Goal: Register for event/course

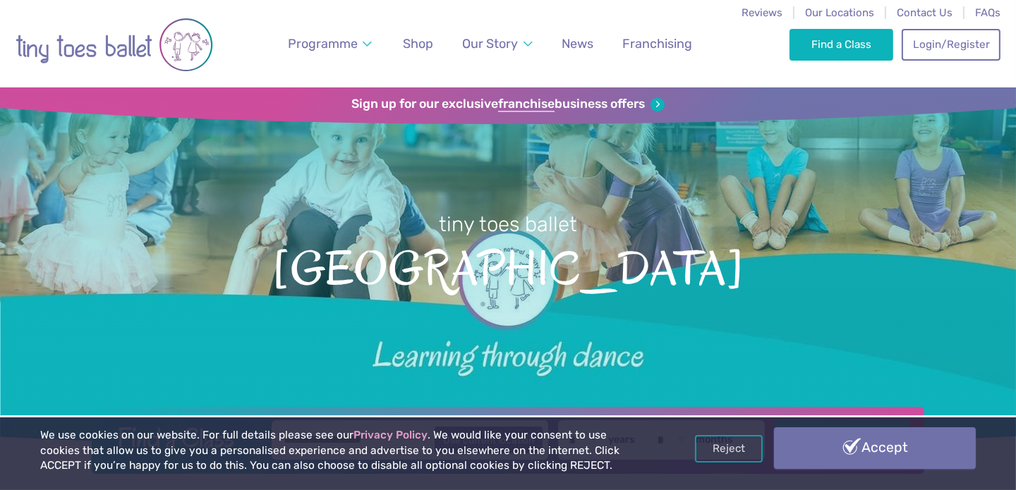
drag, startPoint x: 936, startPoint y: 435, endPoint x: 911, endPoint y: 427, distance: 26.8
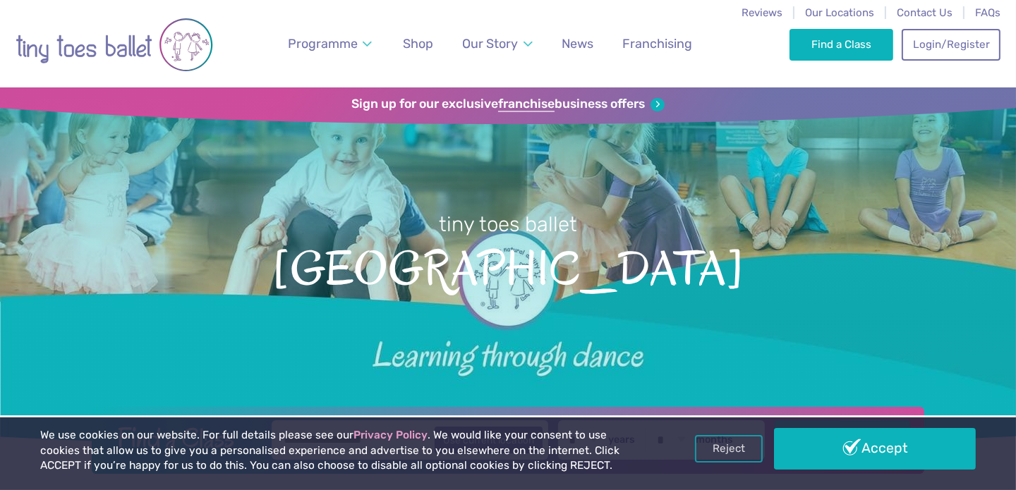
click at [935, 435] on link "Accept" at bounding box center [875, 448] width 202 height 41
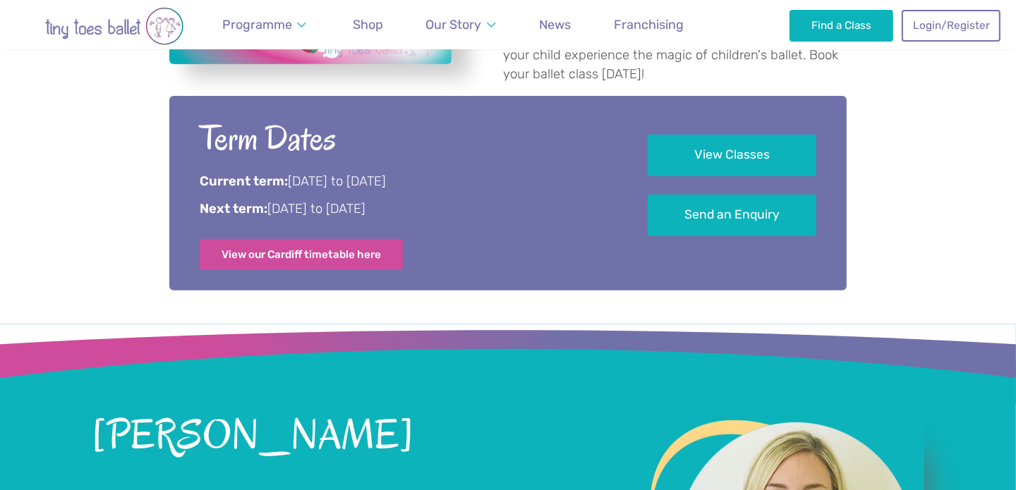
scroll to position [705, 0]
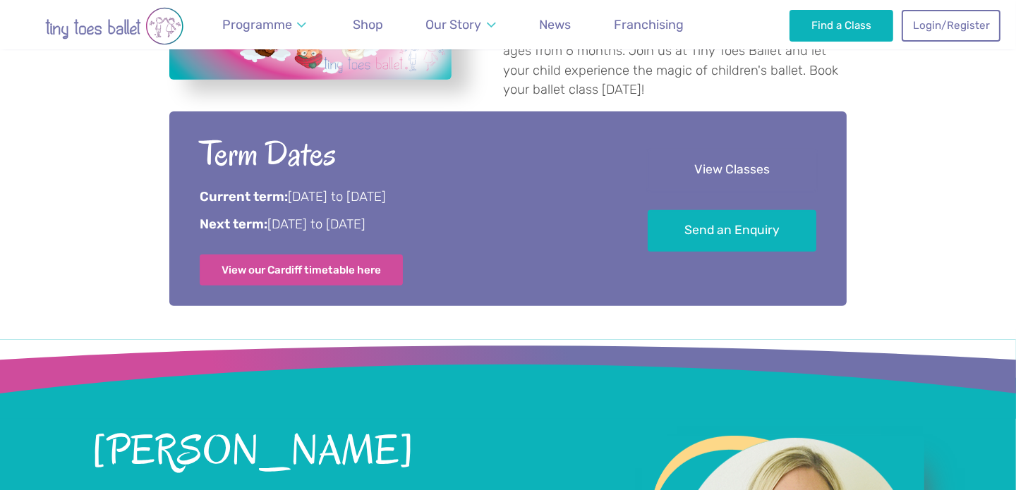
click at [751, 152] on link "View Classes" at bounding box center [731, 171] width 169 height 42
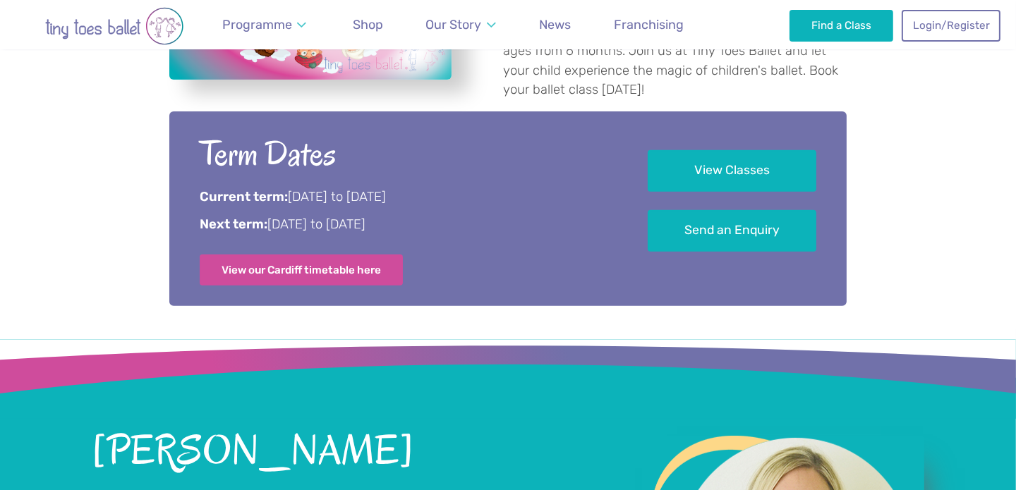
scroll to position [1960, 0]
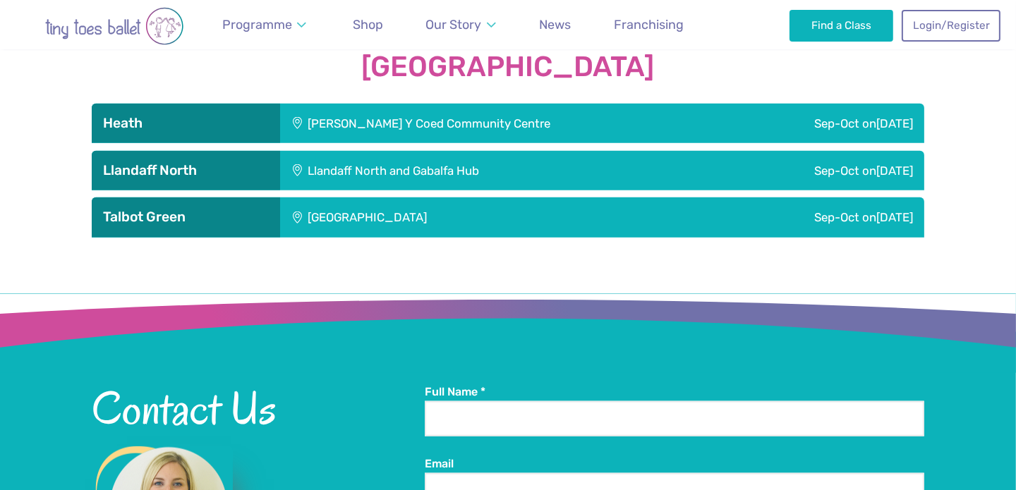
click at [408, 109] on div "[PERSON_NAME] Y Coed Community Centre" at bounding box center [505, 123] width 450 height 39
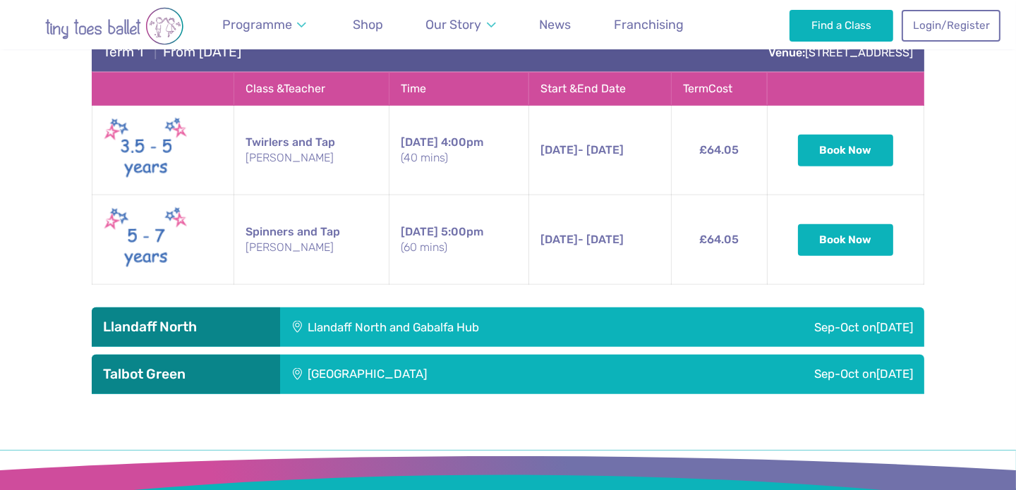
scroll to position [2172, 0]
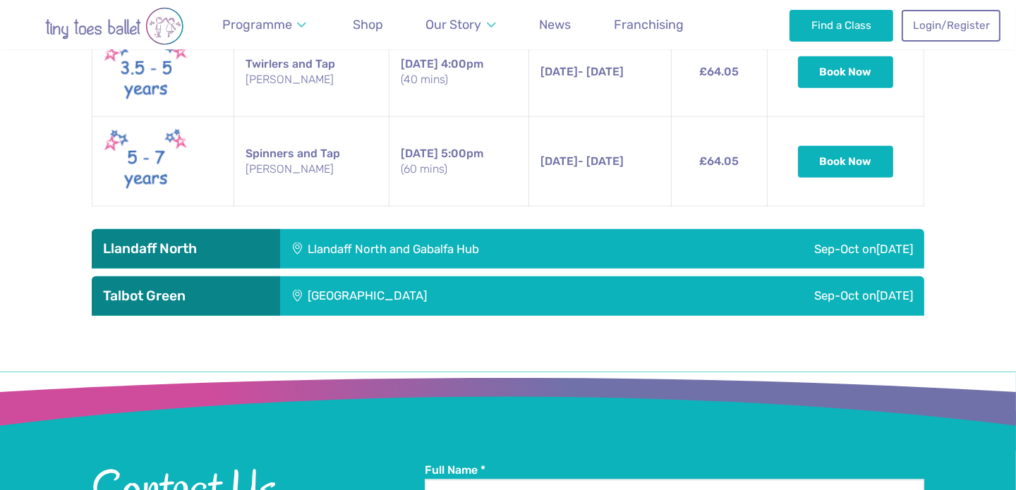
click at [405, 233] on div "Llandaff North and Gabalfa Hub" at bounding box center [484, 248] width 408 height 39
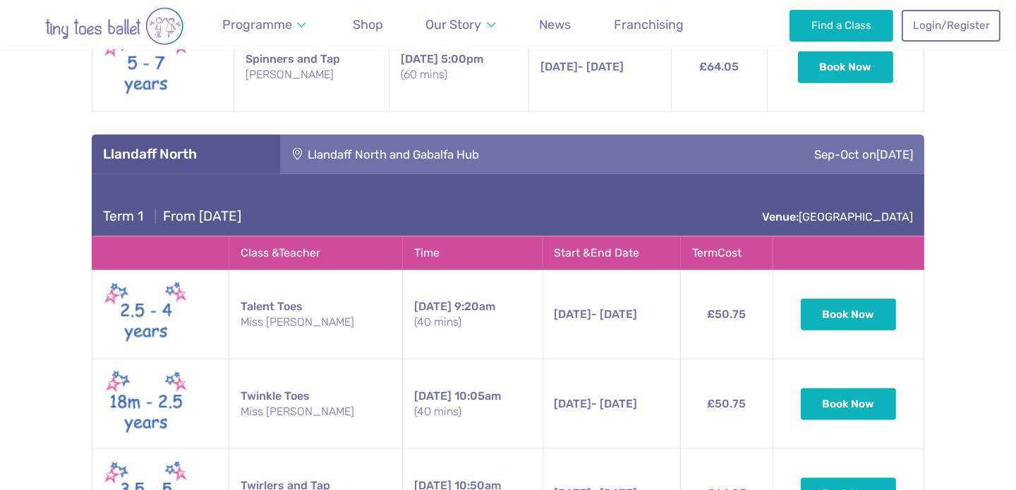
scroll to position [2242, 0]
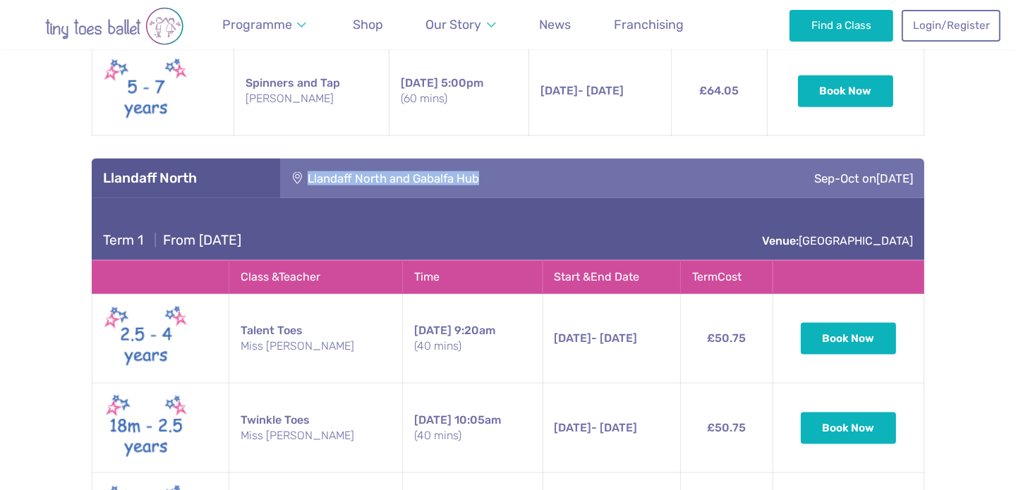
drag, startPoint x: 487, startPoint y: 159, endPoint x: 308, endPoint y: 161, distance: 179.9
click at [308, 161] on div "Llandaff North and Gabalfa Hub" at bounding box center [484, 178] width 408 height 39
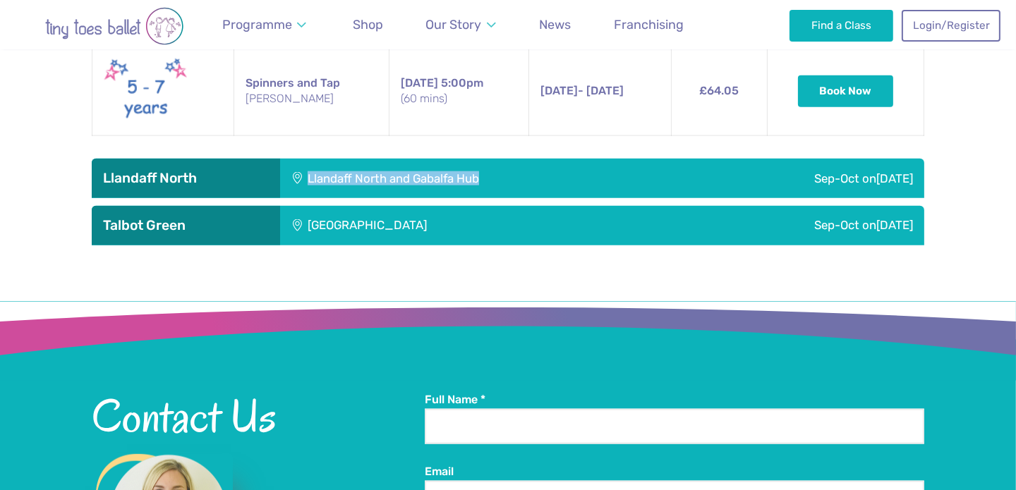
copy div "Llandaff North and Gabalfa Hub"
click at [451, 159] on div "Llandaff North and Gabalfa Hub" at bounding box center [484, 178] width 408 height 39
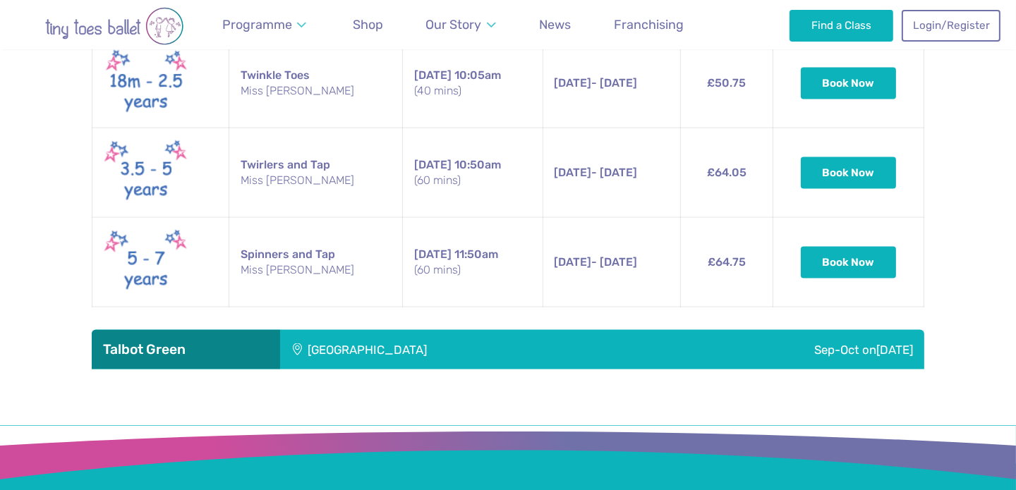
scroll to position [2665, 0]
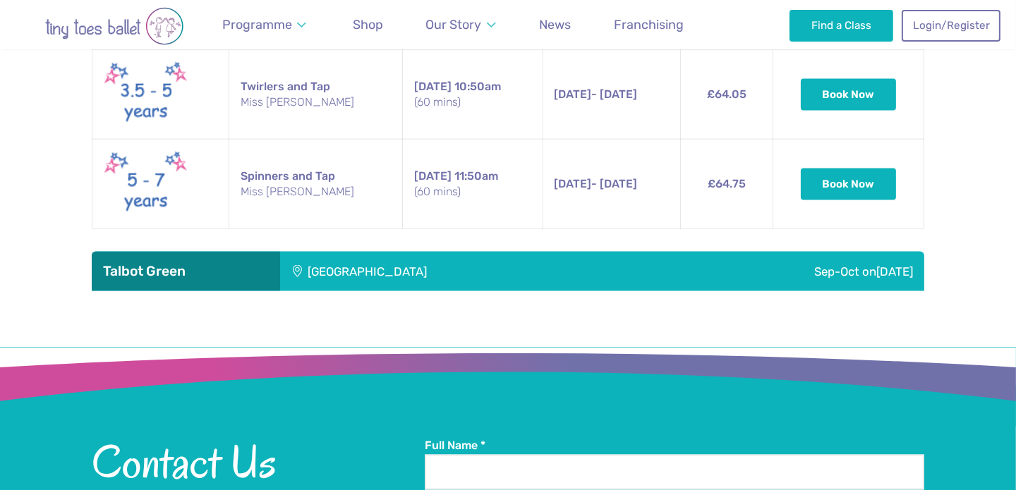
click at [406, 260] on div "[GEOGRAPHIC_DATA]" at bounding box center [462, 271] width 364 height 39
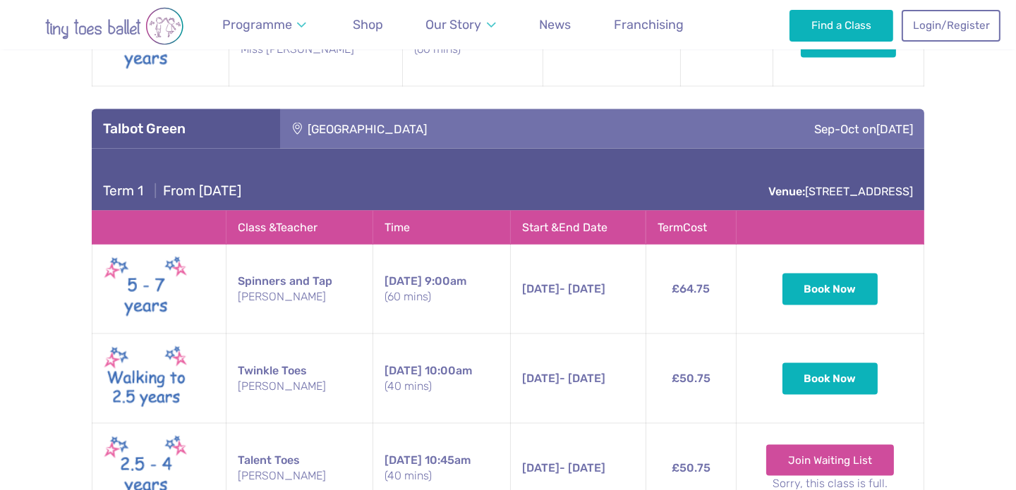
scroll to position [2806, 0]
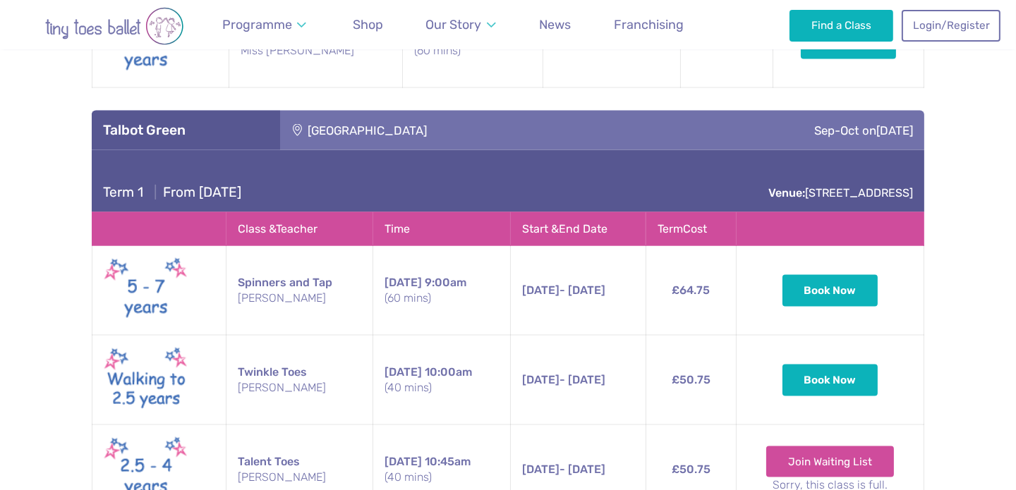
drag, startPoint x: 920, startPoint y: 172, endPoint x: 576, endPoint y: 181, distance: 345.0
click at [579, 181] on div "Term 1 | From [DATE] Venue: [STREET_ADDRESS]" at bounding box center [508, 181] width 832 height 62
drag, startPoint x: 590, startPoint y: 170, endPoint x: 911, endPoint y: 174, distance: 320.2
click at [911, 174] on div "Term 1 | From [DATE] Venue: [STREET_ADDRESS]" at bounding box center [508, 181] width 832 height 62
copy div "Term 1 | From [DATE] Venue: [STREET_ADDRESS]"
